Goal: Task Accomplishment & Management: Manage account settings

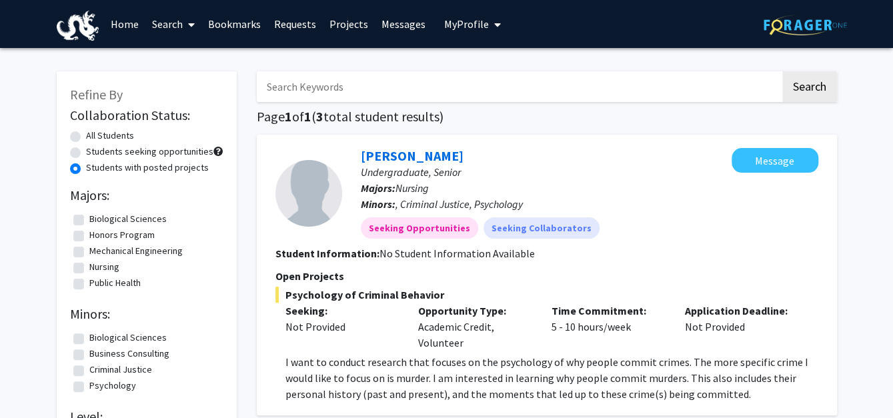
click at [125, 22] on link "Home" at bounding box center [124, 24] width 41 height 47
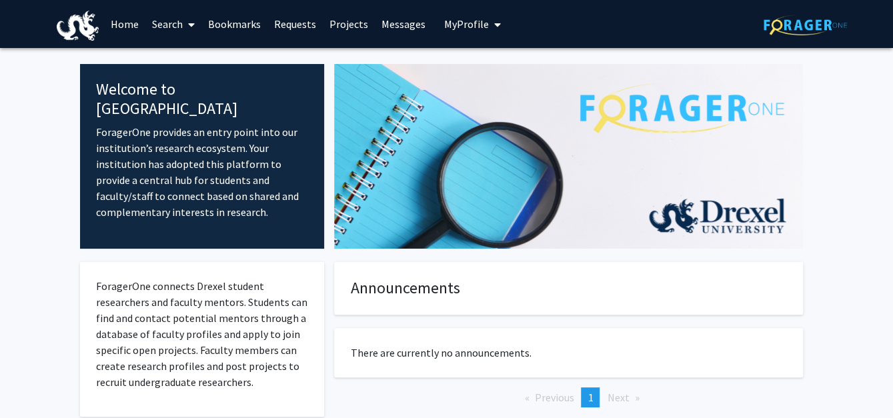
click at [478, 13] on button "My Profile" at bounding box center [472, 24] width 65 height 48
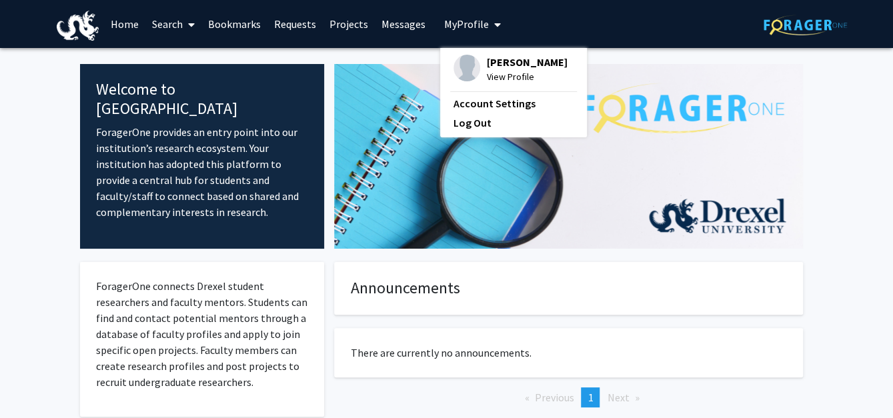
click at [517, 65] on span "[PERSON_NAME]" at bounding box center [527, 62] width 81 height 15
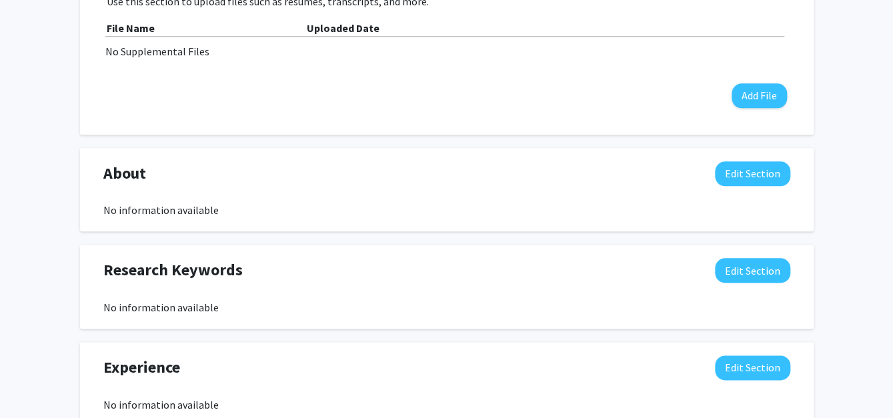
scroll to position [734, 0]
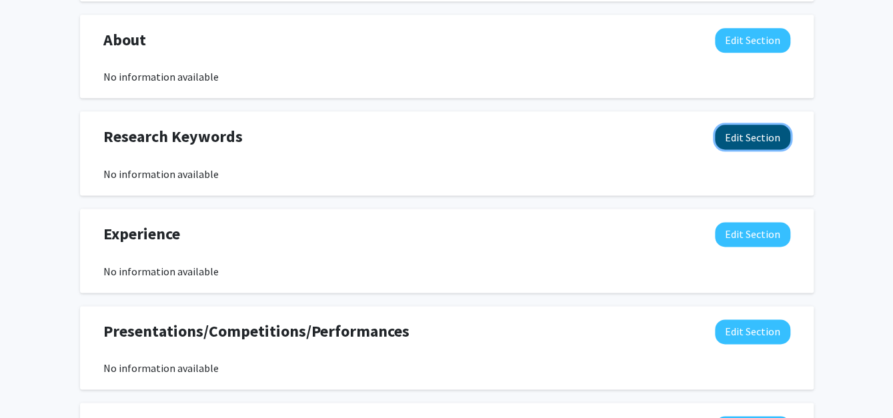
click at [770, 135] on button "Edit Section" at bounding box center [752, 137] width 75 height 25
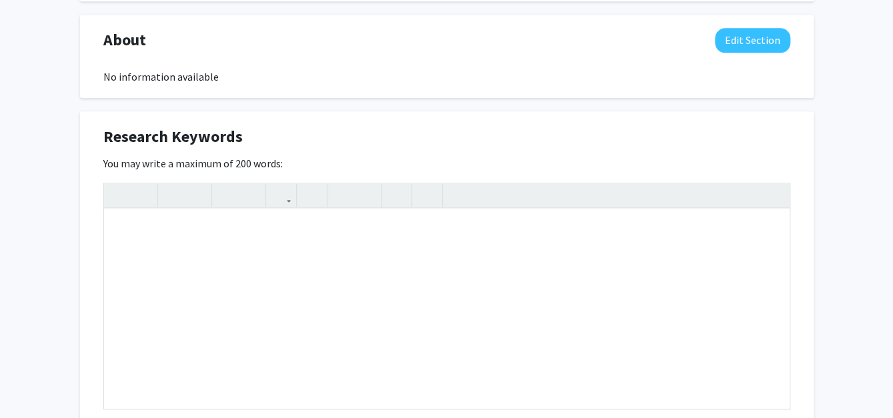
drag, startPoint x: 175, startPoint y: 138, endPoint x: 213, endPoint y: 132, distance: 38.5
click at [176, 137] on span "Research Keywords" at bounding box center [172, 137] width 139 height 24
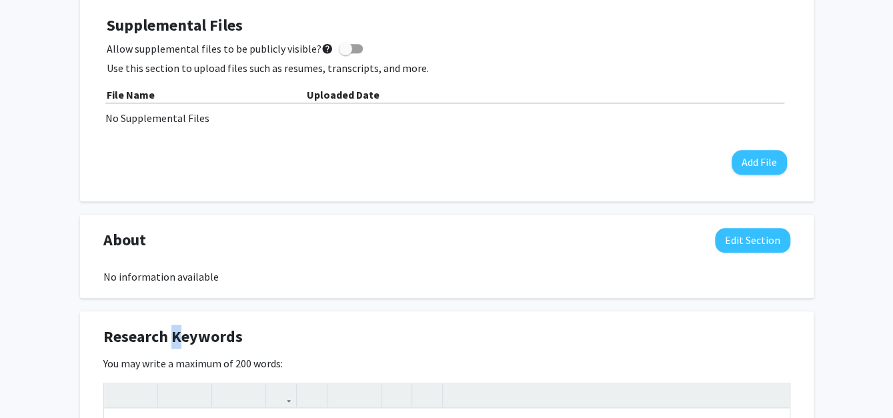
scroll to position [667, 0]
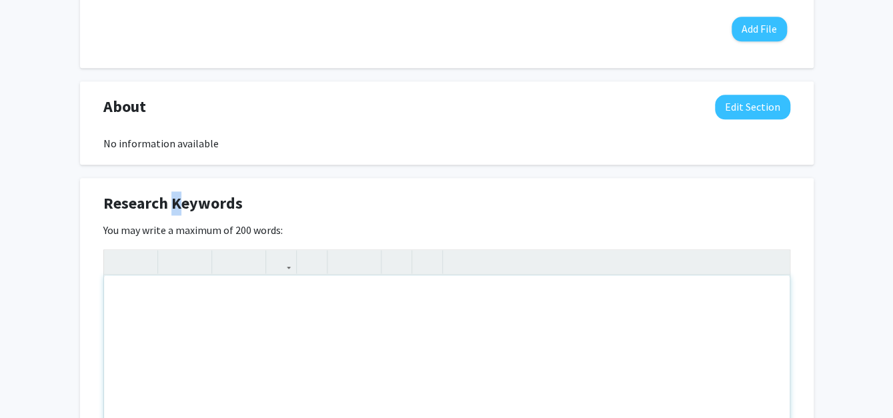
click at [212, 296] on div "Note to users with screen readers: Please deactivate our accessibility plugin f…" at bounding box center [447, 375] width 686 height 200
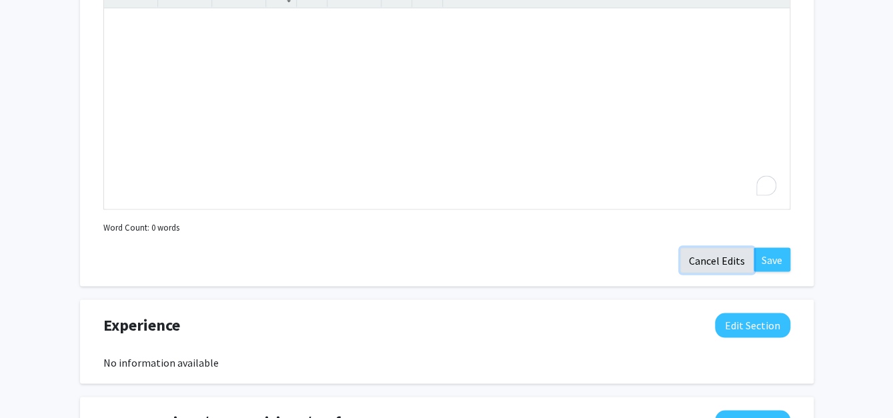
click at [691, 267] on button "Cancel Edits" at bounding box center [716, 259] width 73 height 25
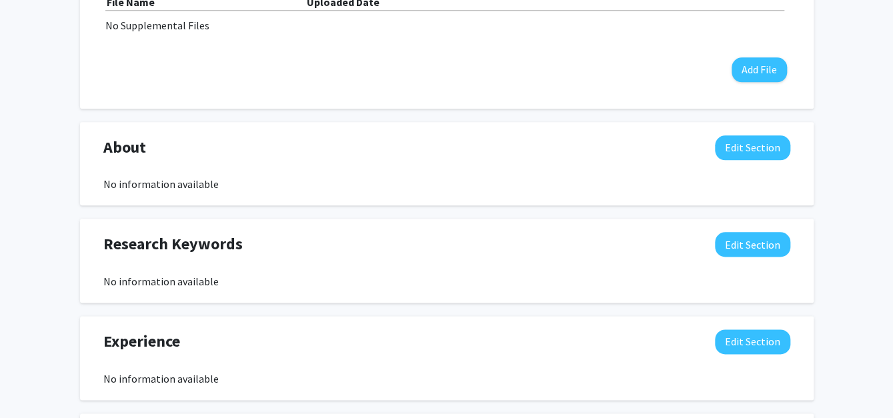
scroll to position [559, 0]
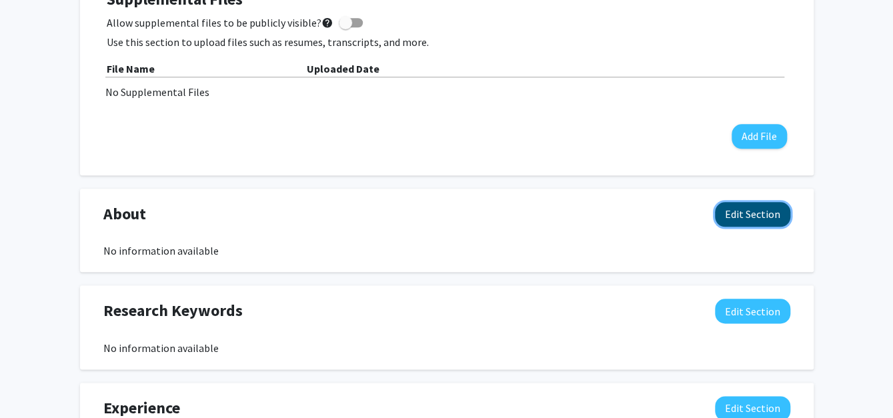
click at [766, 215] on button "Edit Section" at bounding box center [752, 214] width 75 height 25
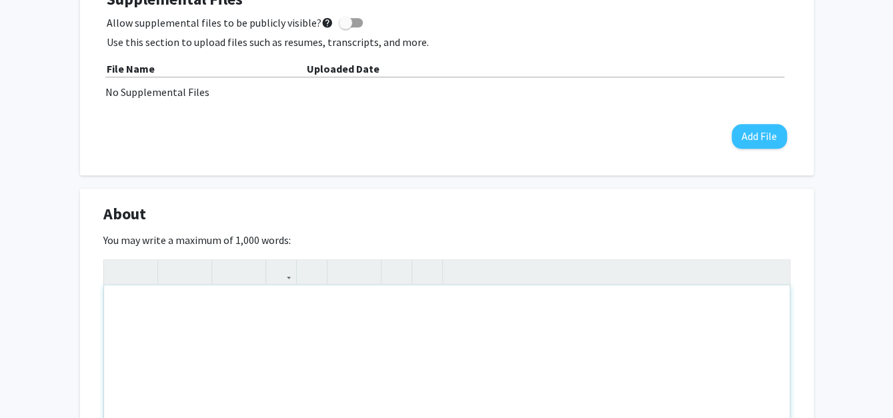
click at [183, 305] on div "Note to users with screen readers: Please deactivate our accessibility plugin f…" at bounding box center [447, 385] width 686 height 200
paste div "To enrich screen reader interactions, please activate Accessibility in Grammarl…"
type textarea "<p>An incoming freshman majoring in Psychology who wants to gain early research…"
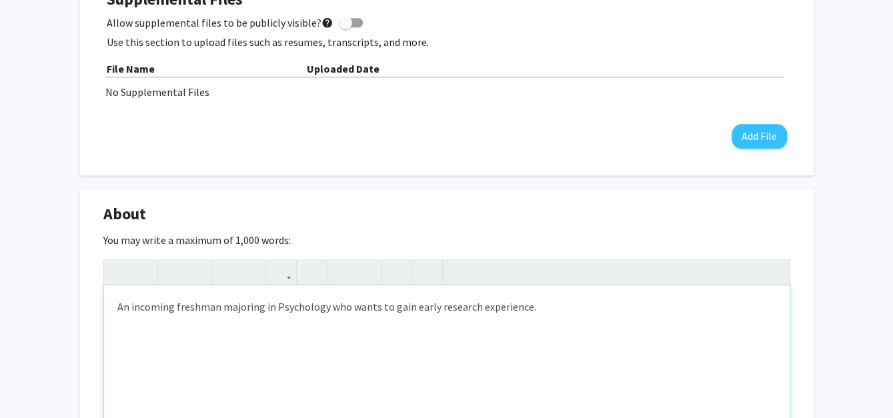
type textarea "<p>An incoming freshman majoring in Psychology who wants to gain early research…"
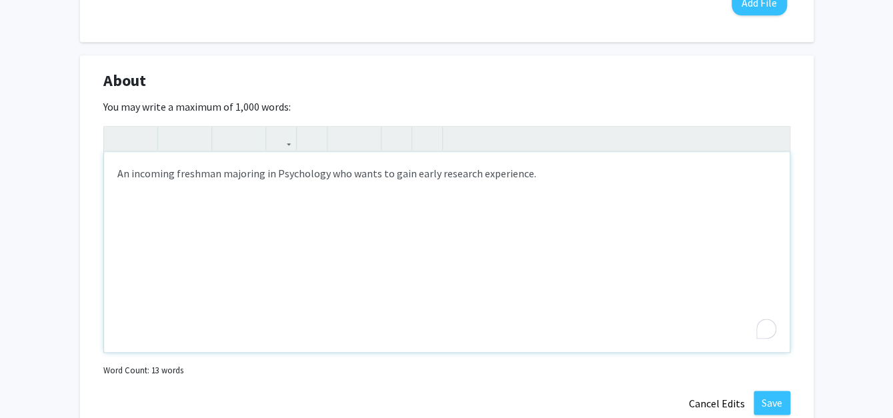
scroll to position [760, 0]
